Goal: Use online tool/utility: Utilize a website feature to perform a specific function

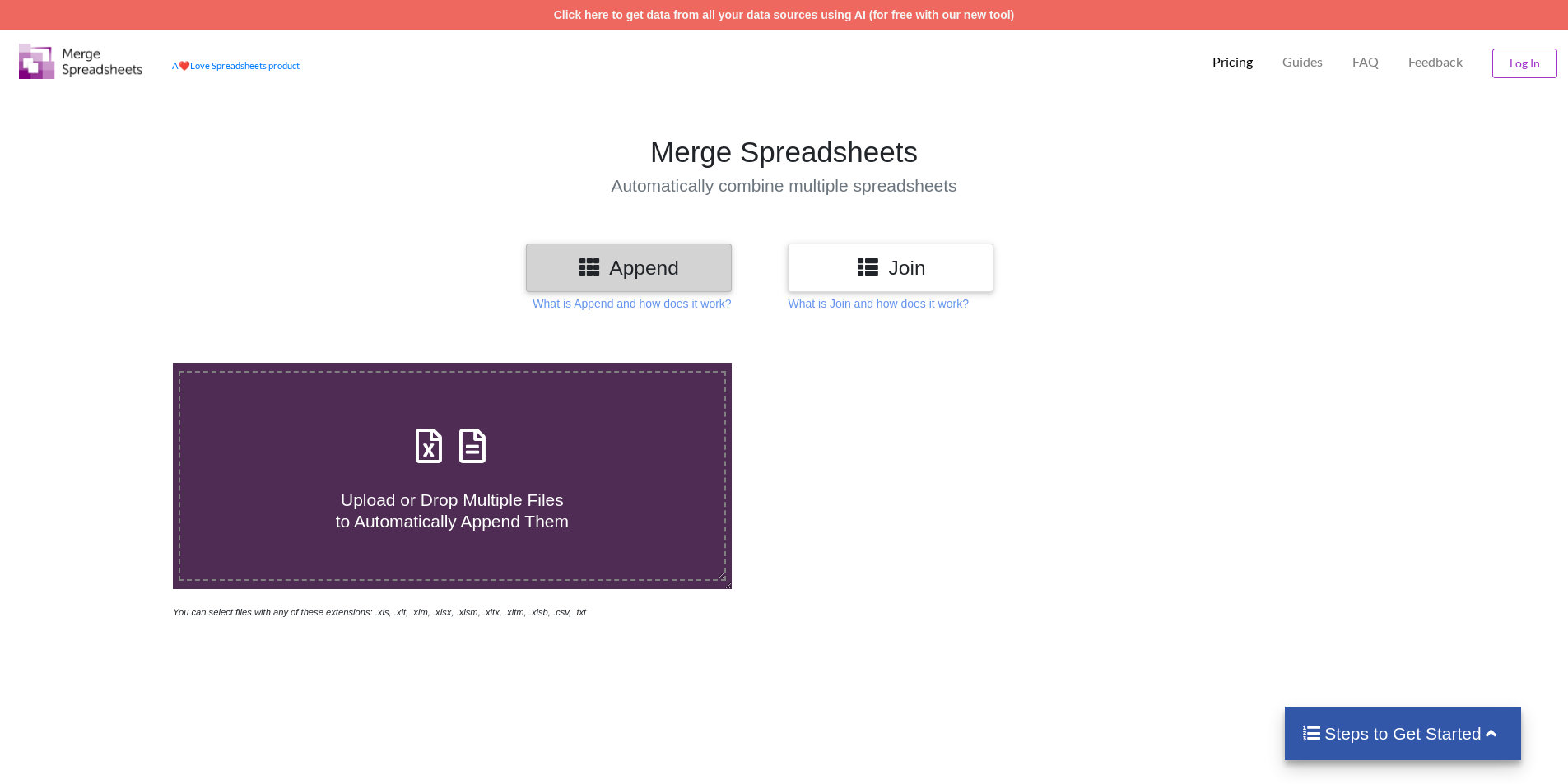
click at [488, 447] on icon at bounding box center [473, 437] width 41 height 34
click at [112, 363] on input "Upload or Drop Multiple Files to Automatically Append Them" at bounding box center [112, 363] width 0 height 0
type input "C:\fakepath\Adana.xlsx"
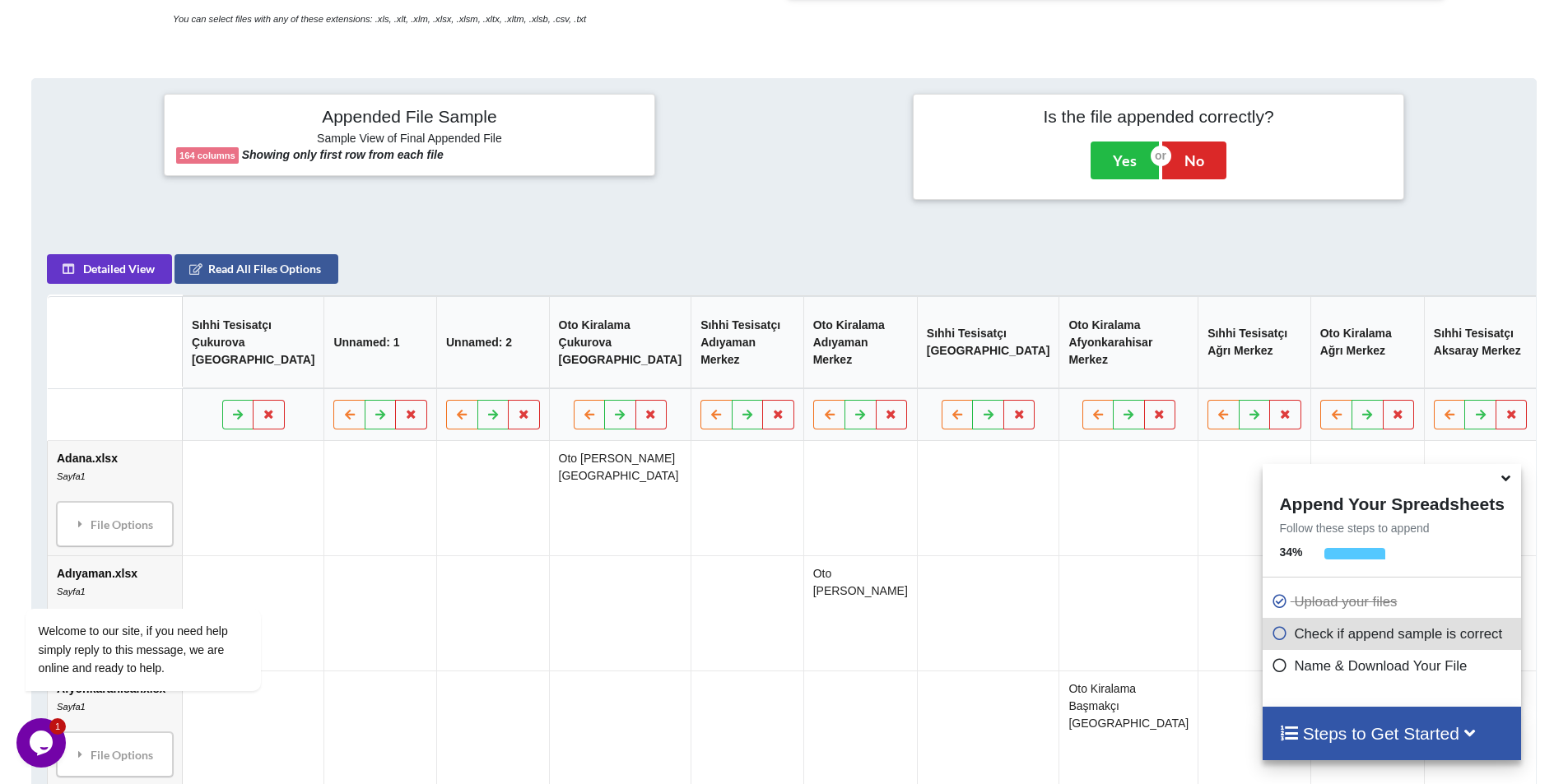
scroll to position [589, 0]
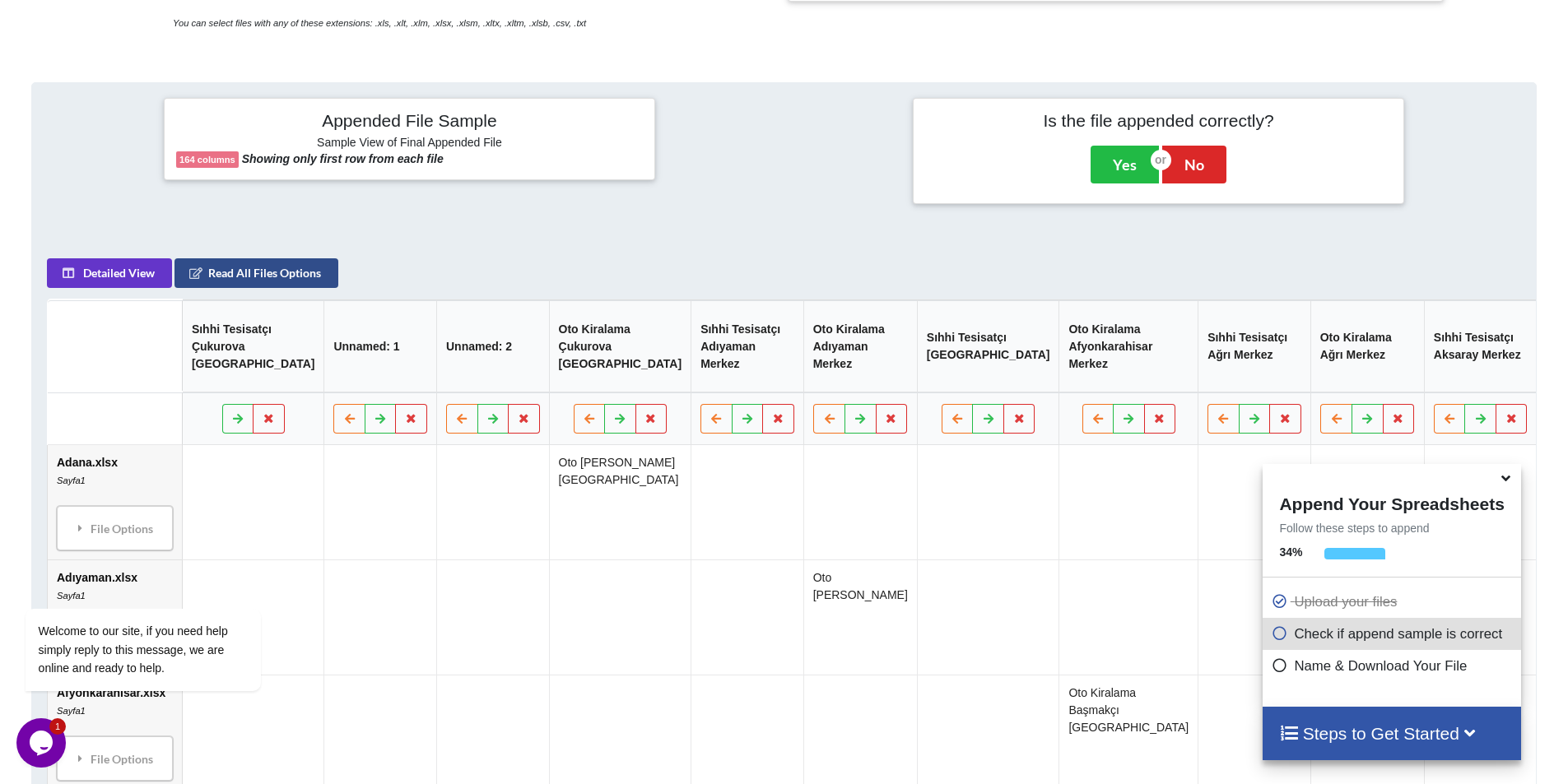
click at [262, 288] on button "Read All Files Options" at bounding box center [257, 273] width 164 height 30
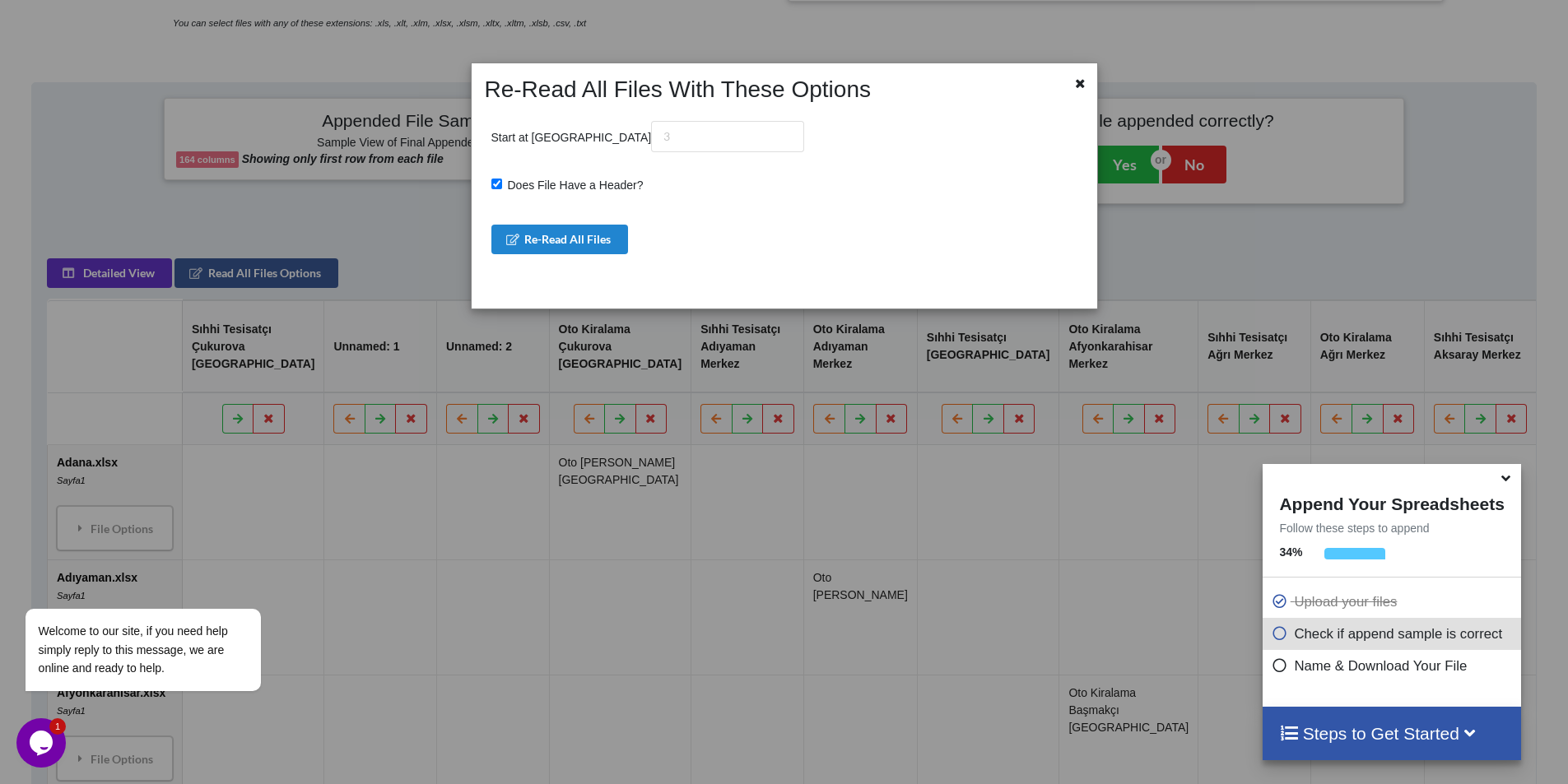
click at [495, 182] on input "Does File Have a Header?" at bounding box center [497, 183] width 11 height 11
checkbox input "false"
drag, startPoint x: 603, startPoint y: 138, endPoint x: 531, endPoint y: 133, distance: 72.2
click at [531, 133] on p "Start at [GEOGRAPHIC_DATA]" at bounding box center [648, 137] width 314 height 32
type input "81"
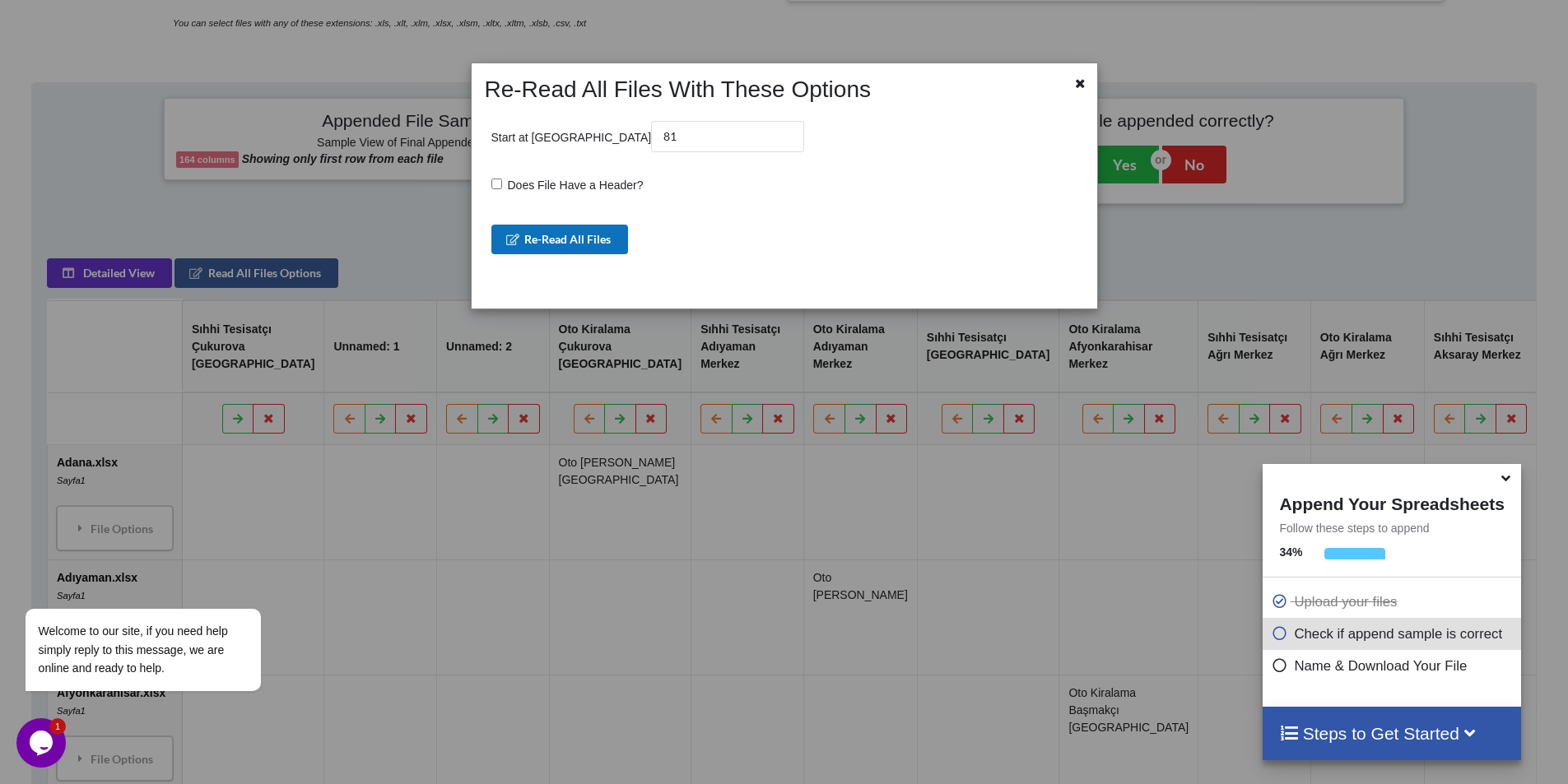
click at [585, 227] on button "Re-Read All Files" at bounding box center [560, 240] width 138 height 30
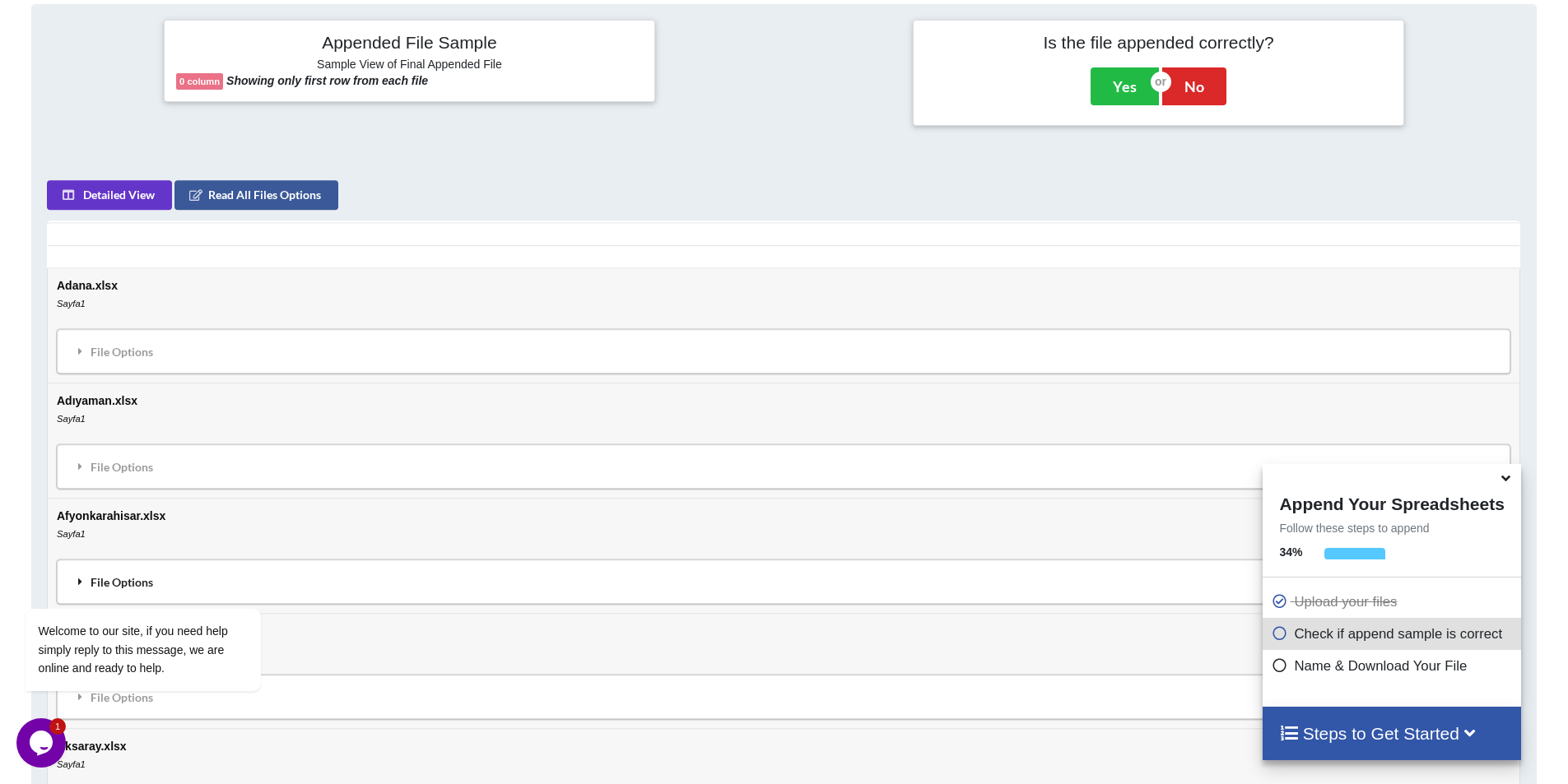
scroll to position [342, 0]
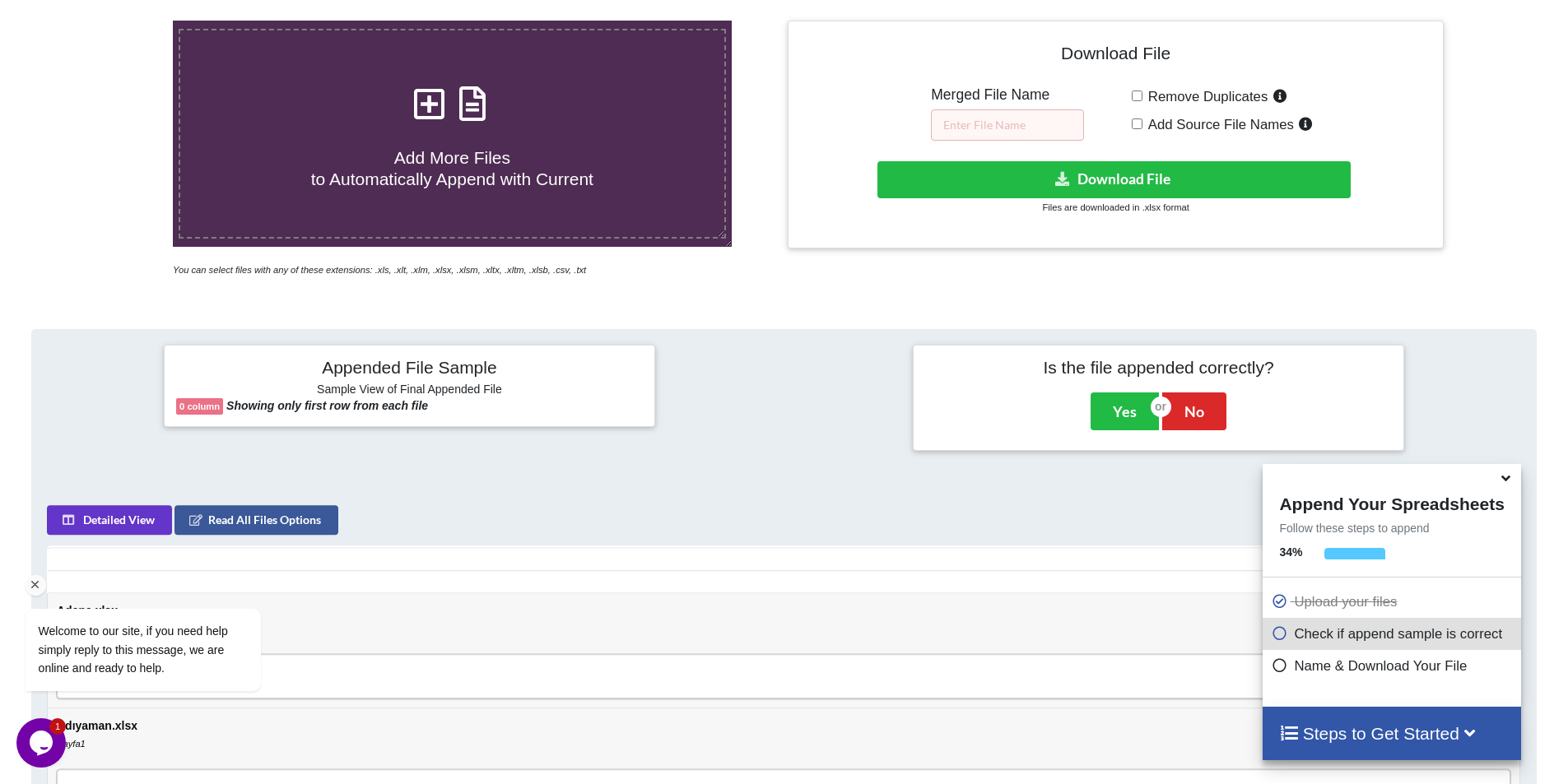
click at [105, 518] on div "Welcome to our site, if you need help simply reply to this message, we are onli…" at bounding box center [164, 581] width 296 height 250
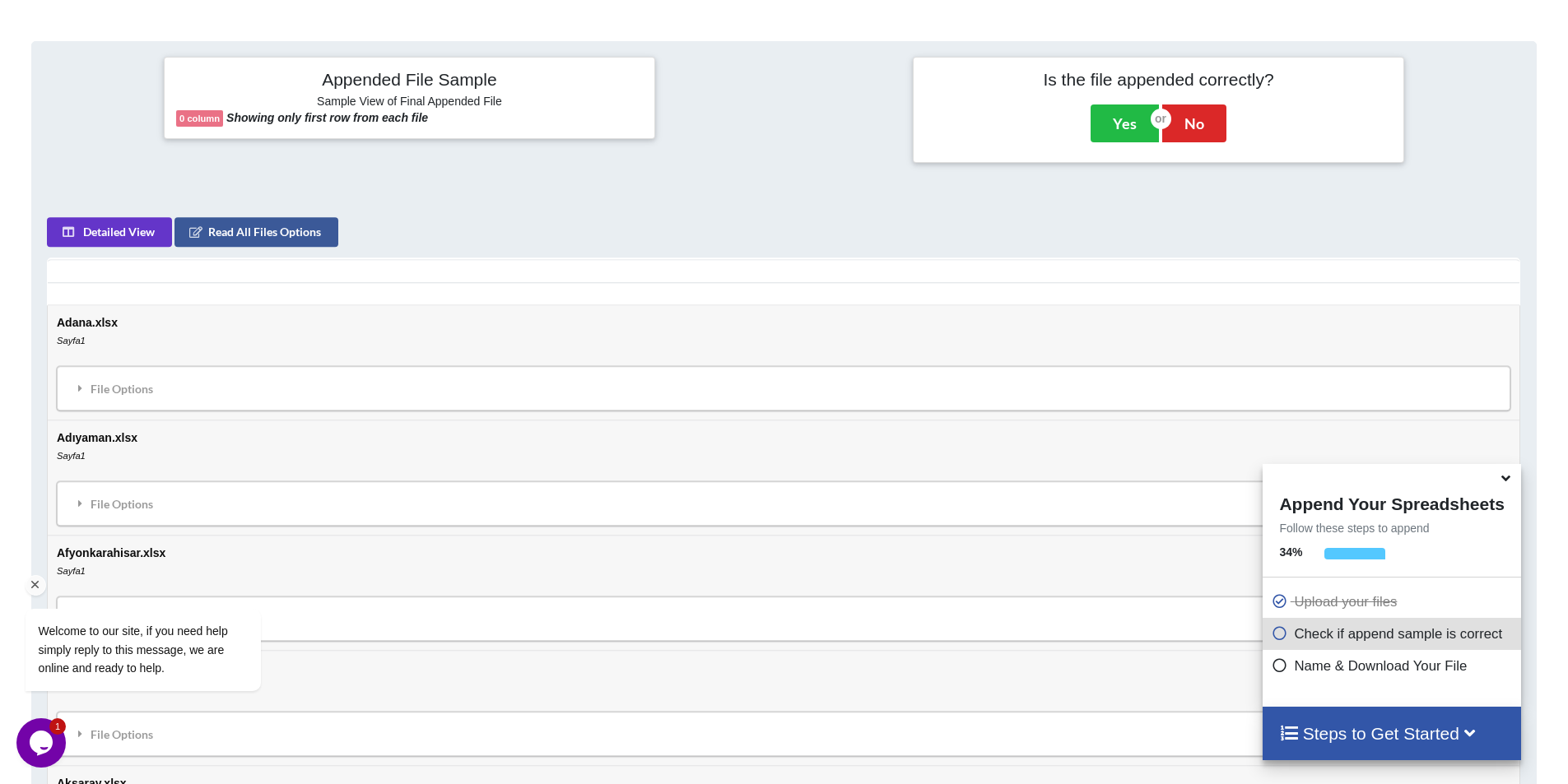
scroll to position [672, 0]
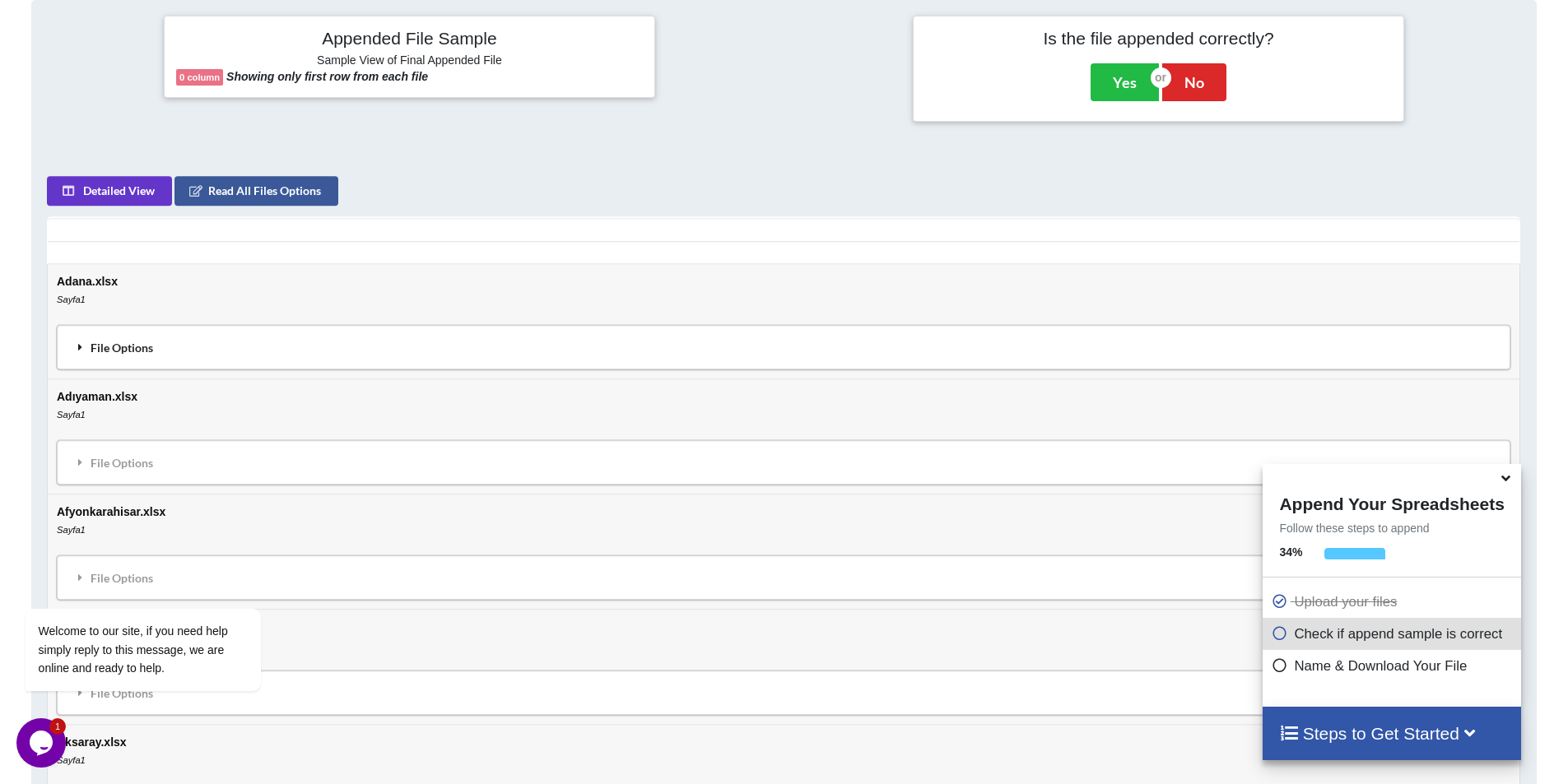
click at [99, 337] on div "File Options" at bounding box center [784, 347] width 1444 height 34
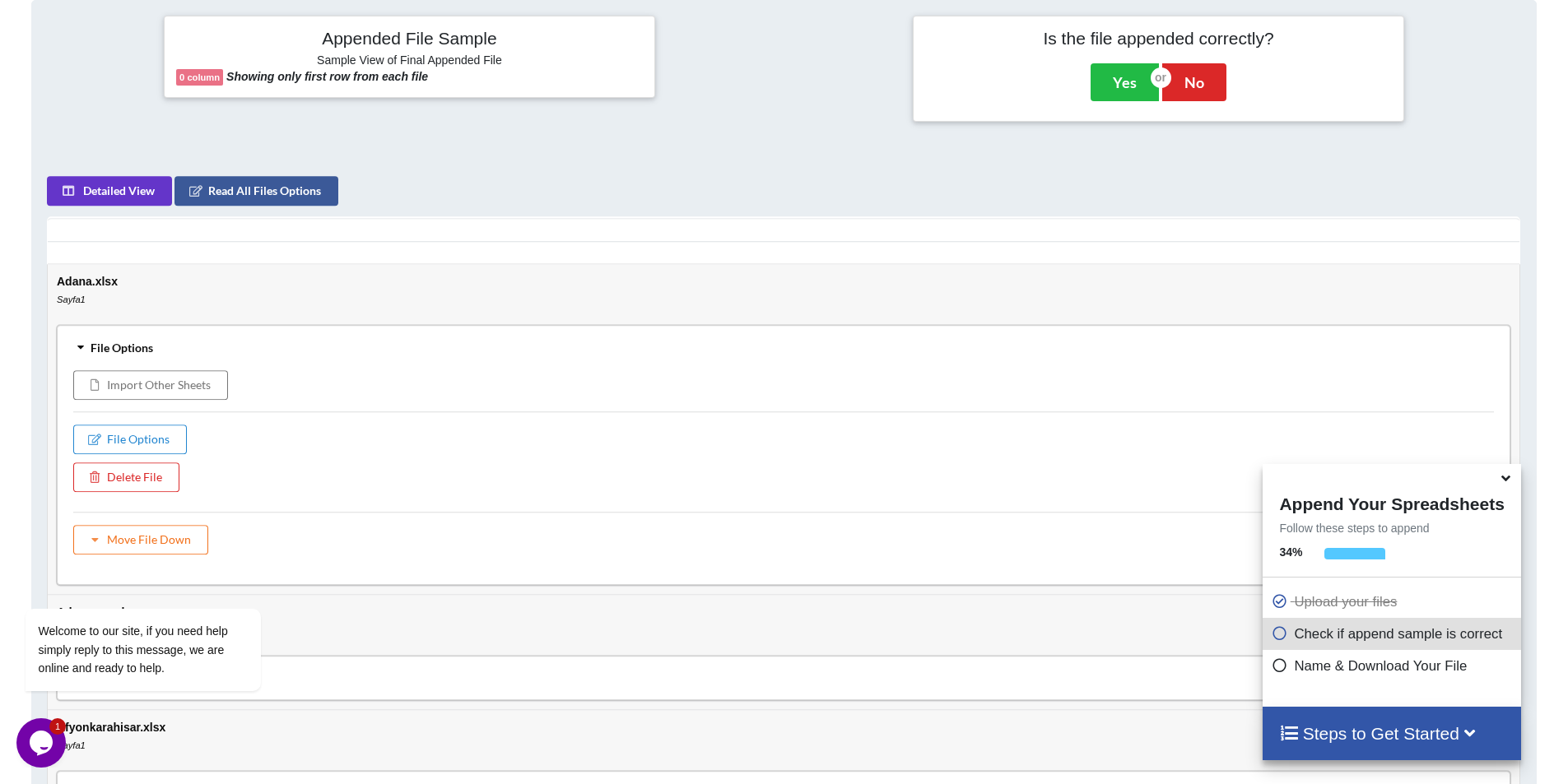
click at [162, 347] on div "File Options" at bounding box center [784, 347] width 1444 height 34
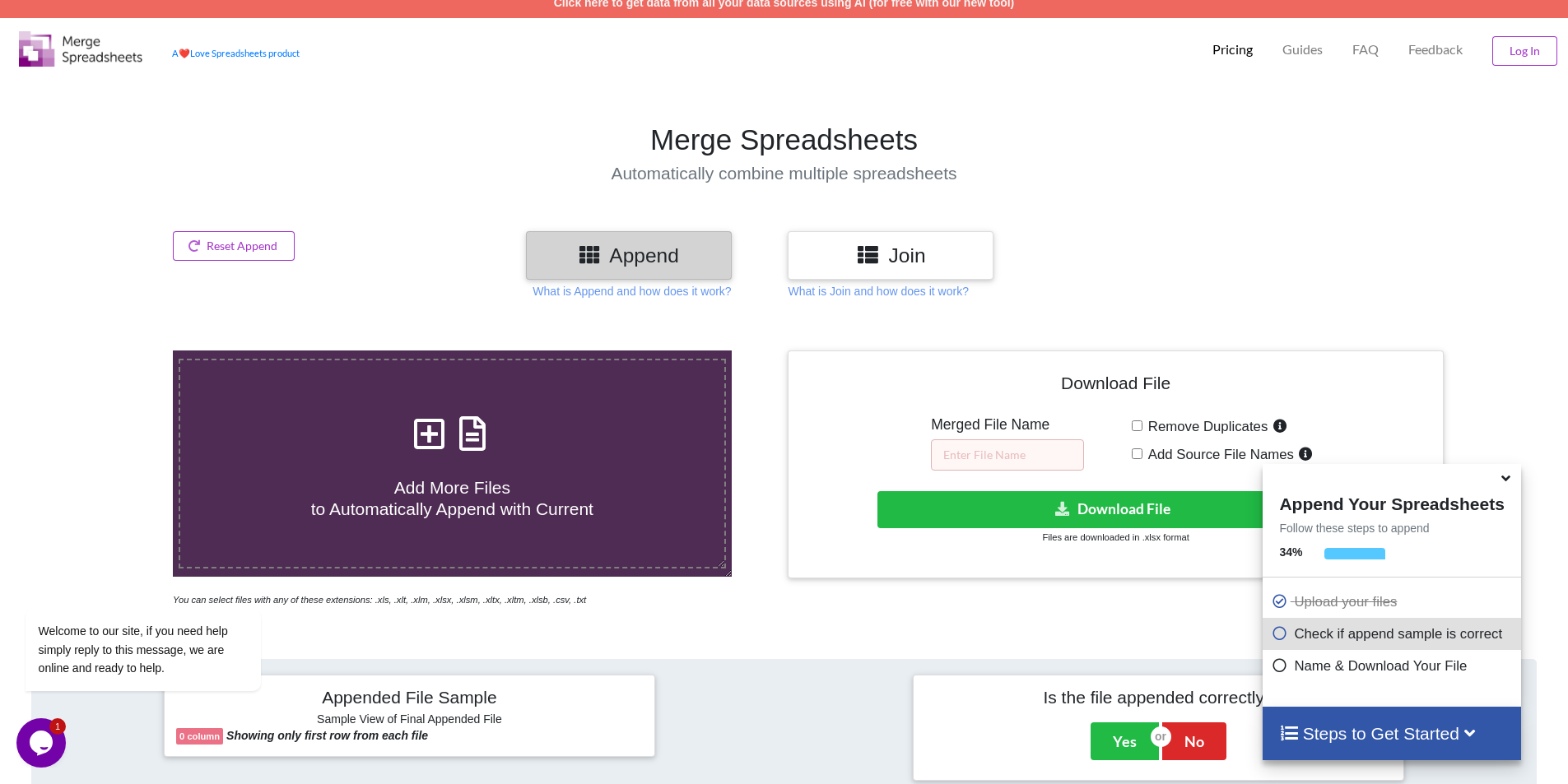
scroll to position [0, 0]
